Goal: Navigation & Orientation: Find specific page/section

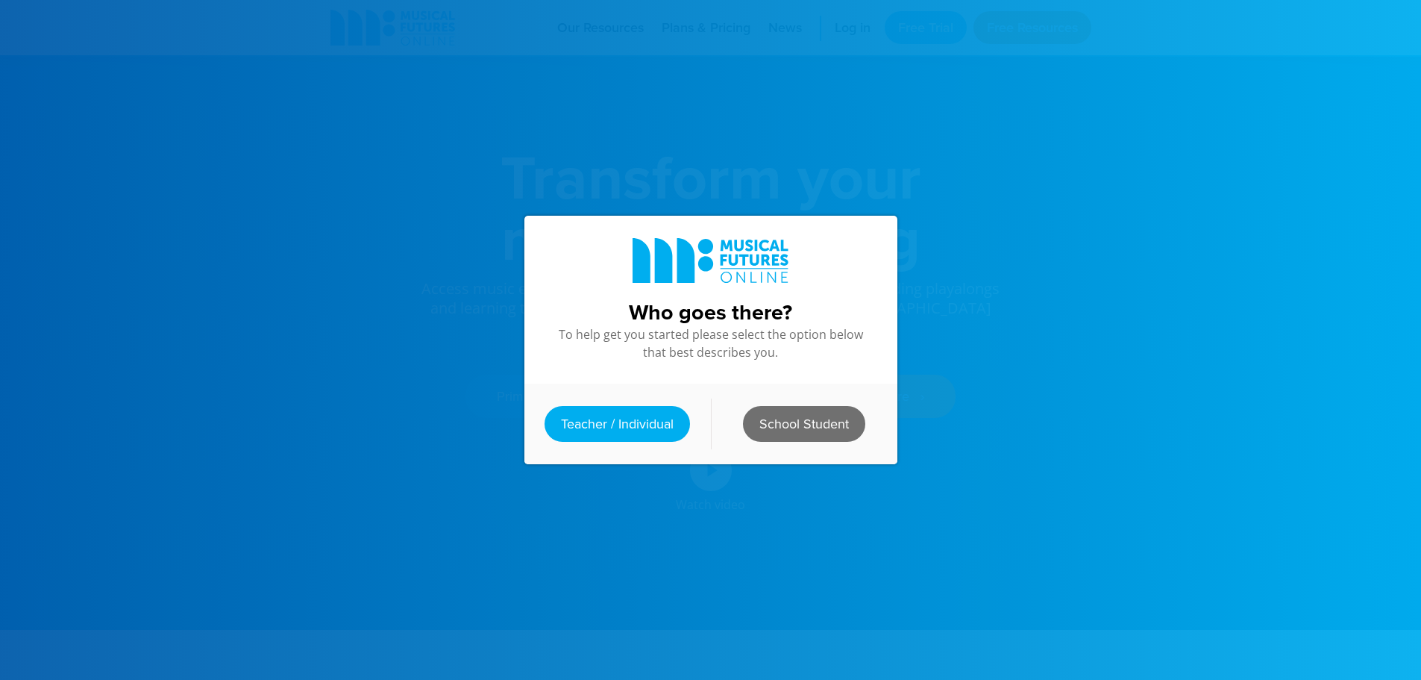
click at [797, 430] on link "School Student" at bounding box center [804, 424] width 122 height 36
